Goal: Task Accomplishment & Management: Use online tool/utility

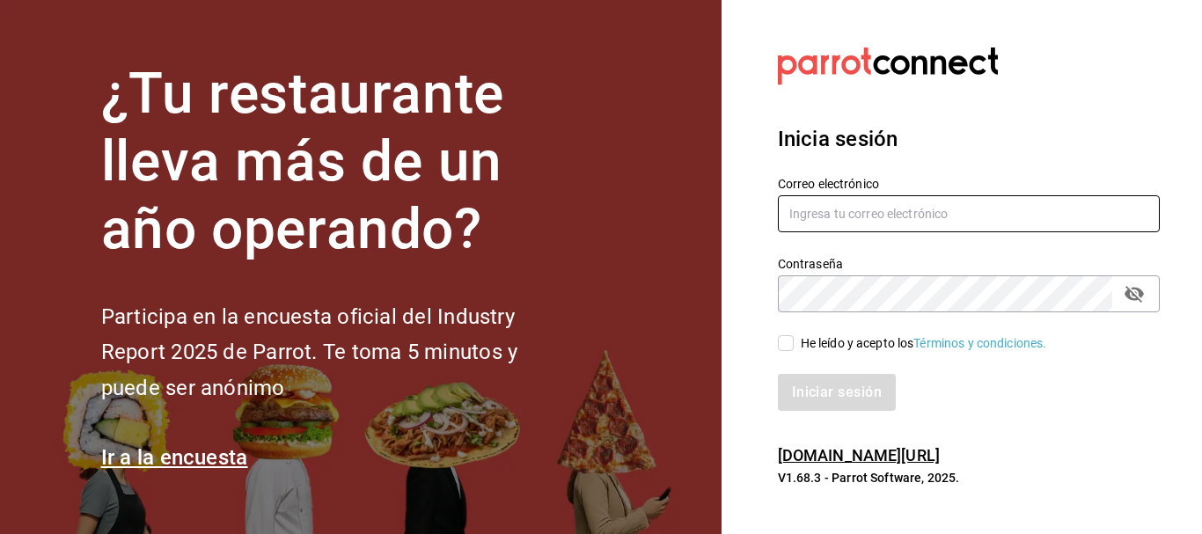
type input "[EMAIL_ADDRESS][PERSON_NAME][DOMAIN_NAME]"
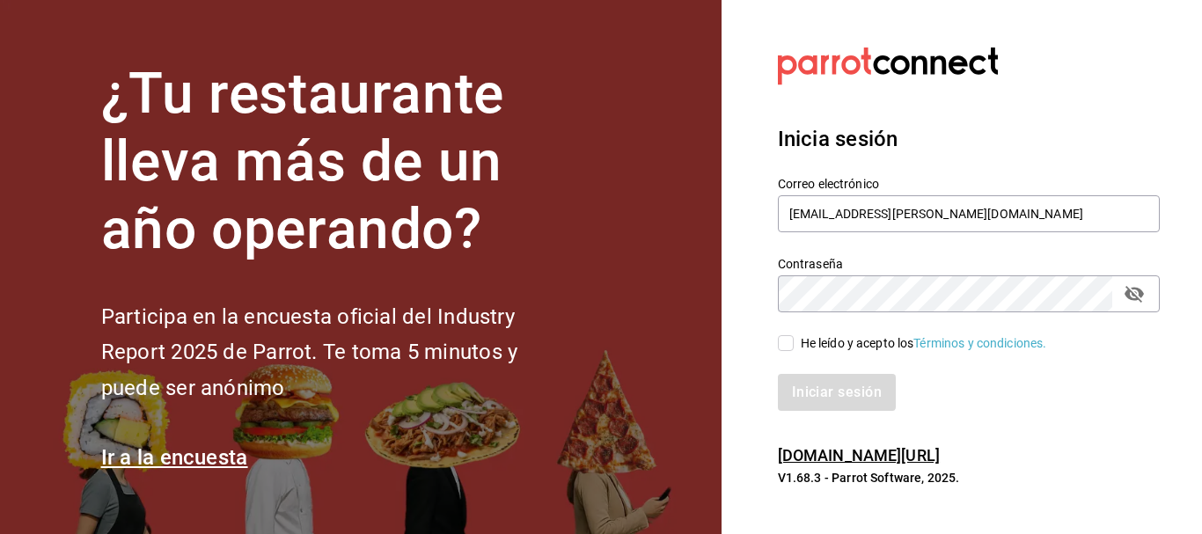
click at [788, 343] on input "He leído y acepto los Términos y condiciones." at bounding box center [786, 343] width 16 height 16
checkbox input "true"
click at [817, 396] on button "Iniciar sesión" at bounding box center [838, 392] width 120 height 37
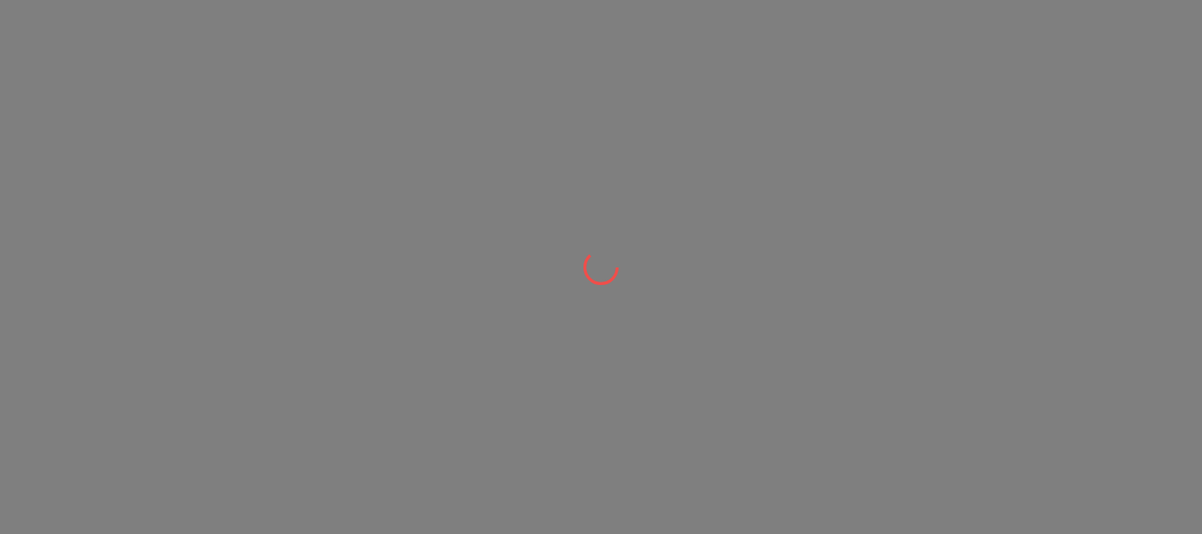
click at [817, 396] on div at bounding box center [601, 267] width 1202 height 534
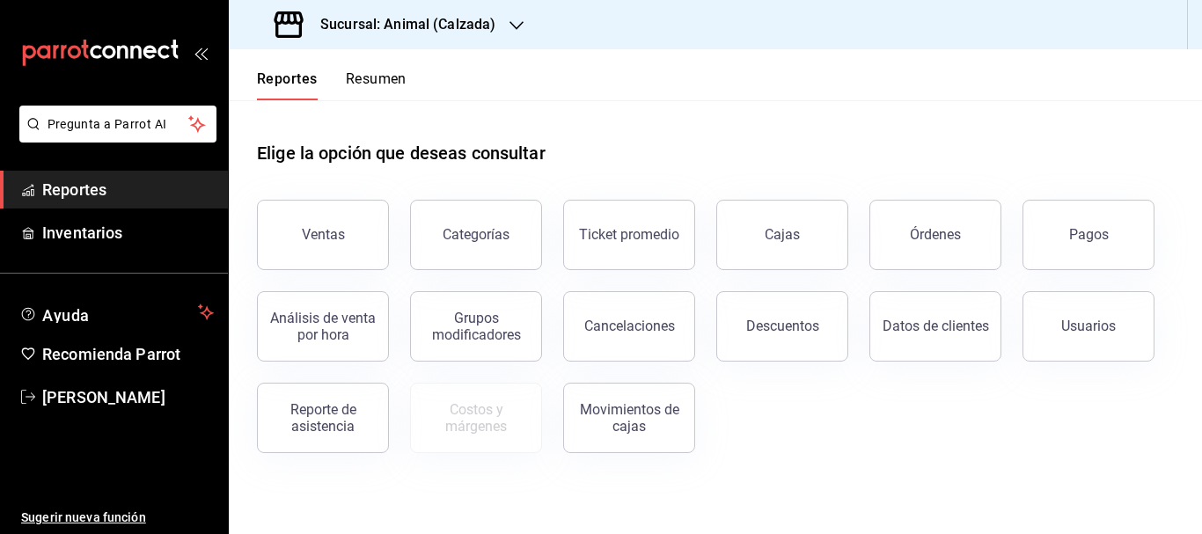
click at [418, 28] on h3 "Sucursal: Animal (Calzada)" at bounding box center [400, 24] width 189 height 21
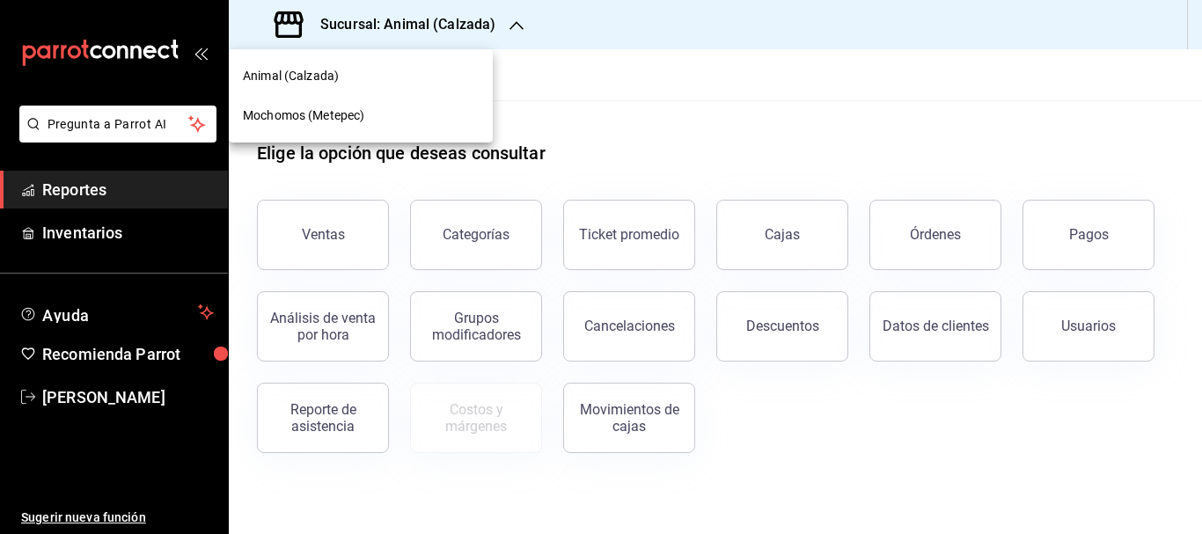
click at [319, 109] on span "Mochomos (Metepec)" at bounding box center [303, 116] width 121 height 18
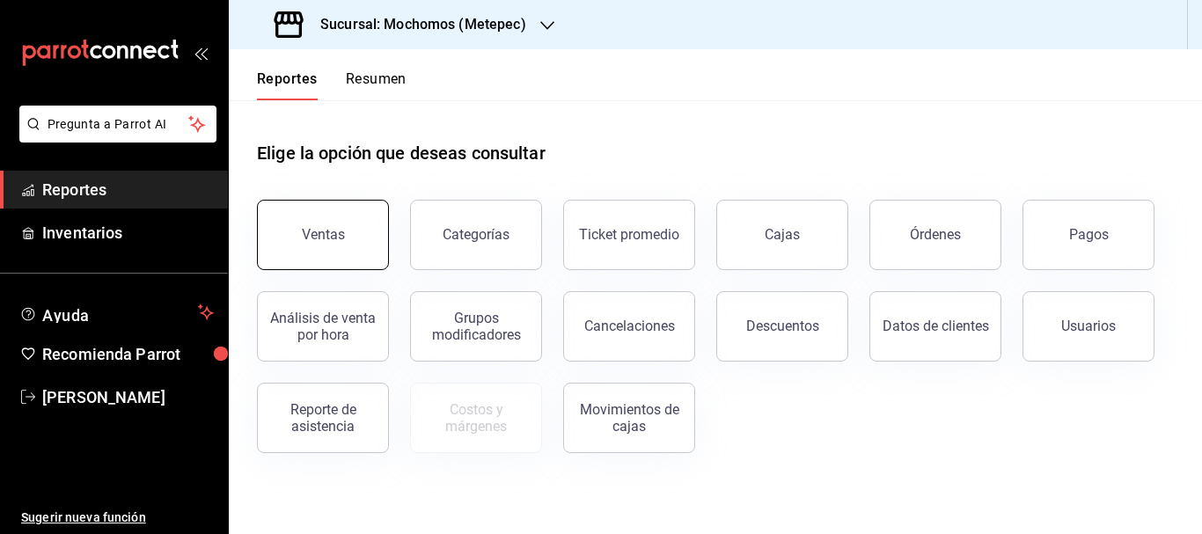
click at [362, 222] on button "Ventas" at bounding box center [323, 235] width 132 height 70
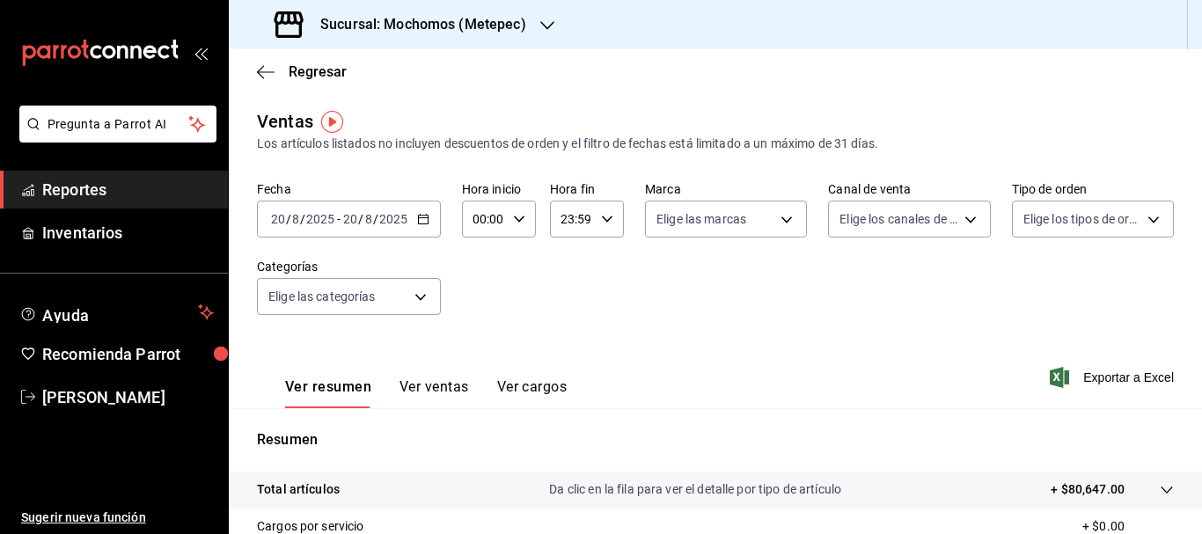
click at [425, 228] on div "[DATE] [DATE] - [DATE] [DATE]" at bounding box center [349, 219] width 184 height 37
click at [423, 223] on icon "button" at bounding box center [423, 219] width 12 height 12
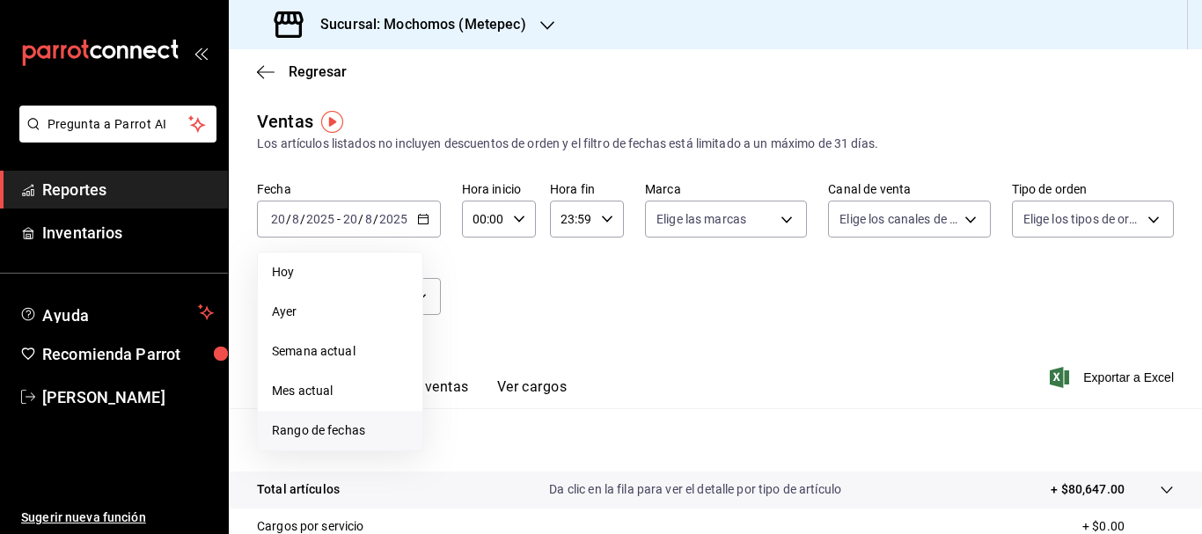
click at [343, 424] on span "Rango de fechas" at bounding box center [340, 431] width 136 height 18
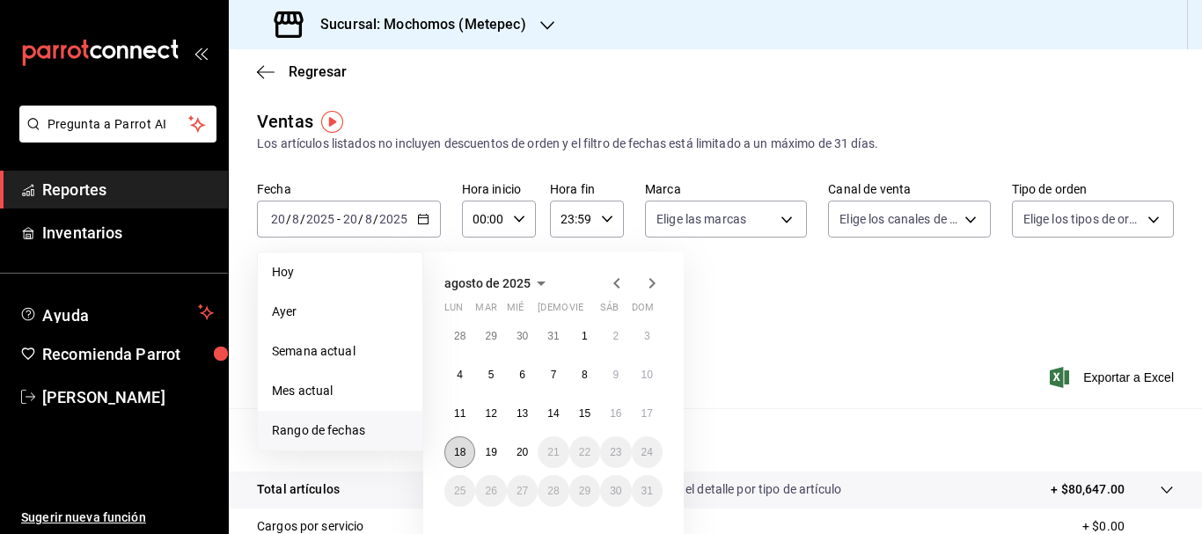
click at [460, 454] on abbr "18" at bounding box center [459, 452] width 11 height 12
click at [525, 461] on button "20" at bounding box center [522, 453] width 31 height 32
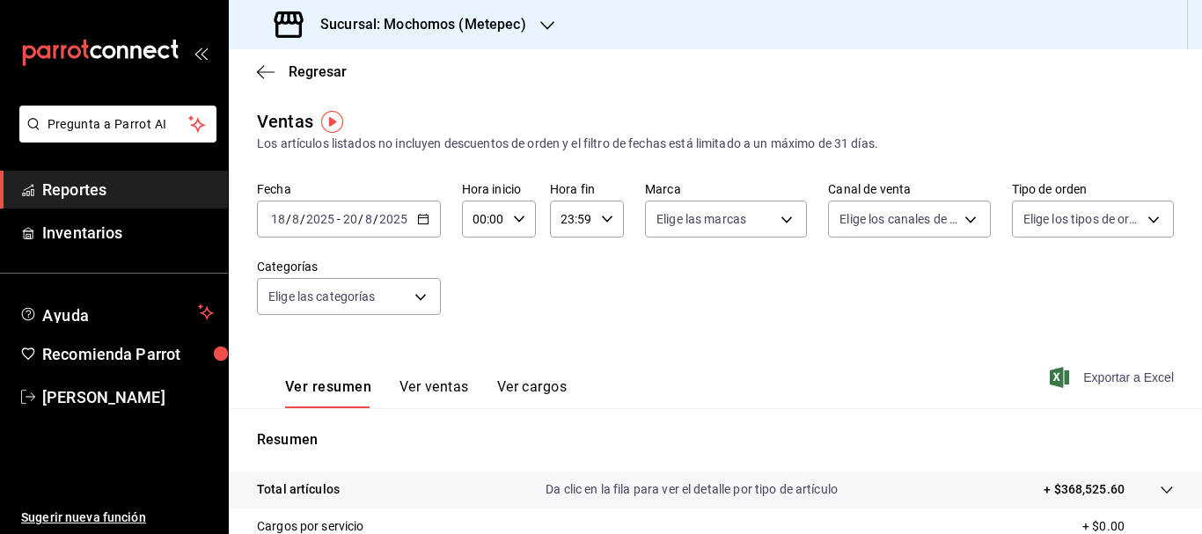
click at [1121, 379] on span "Exportar a Excel" at bounding box center [1114, 377] width 121 height 21
